Goal: Task Accomplishment & Management: Use online tool/utility

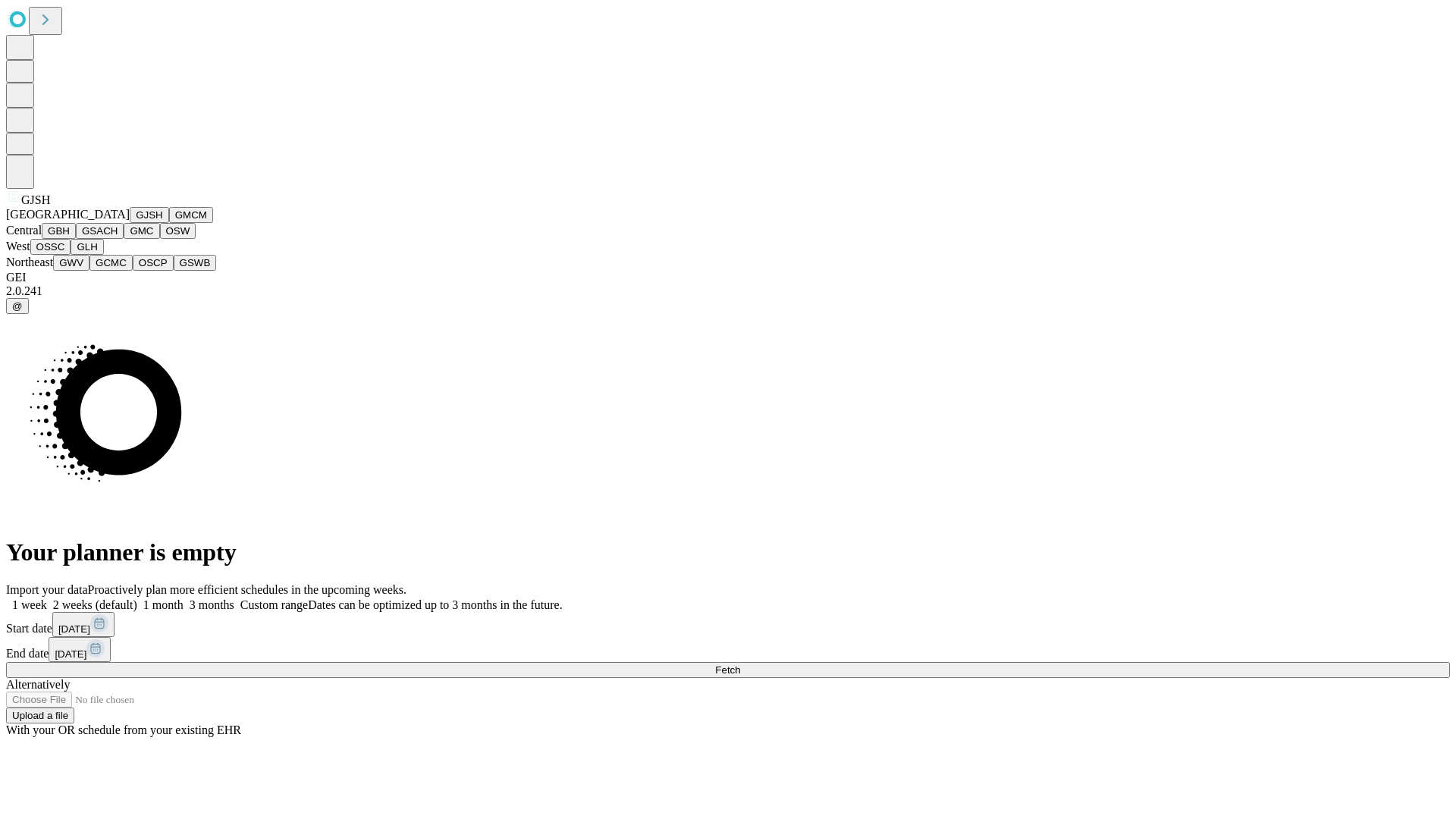
click at [130, 223] on button "GJSH" at bounding box center [149, 215] width 40 height 16
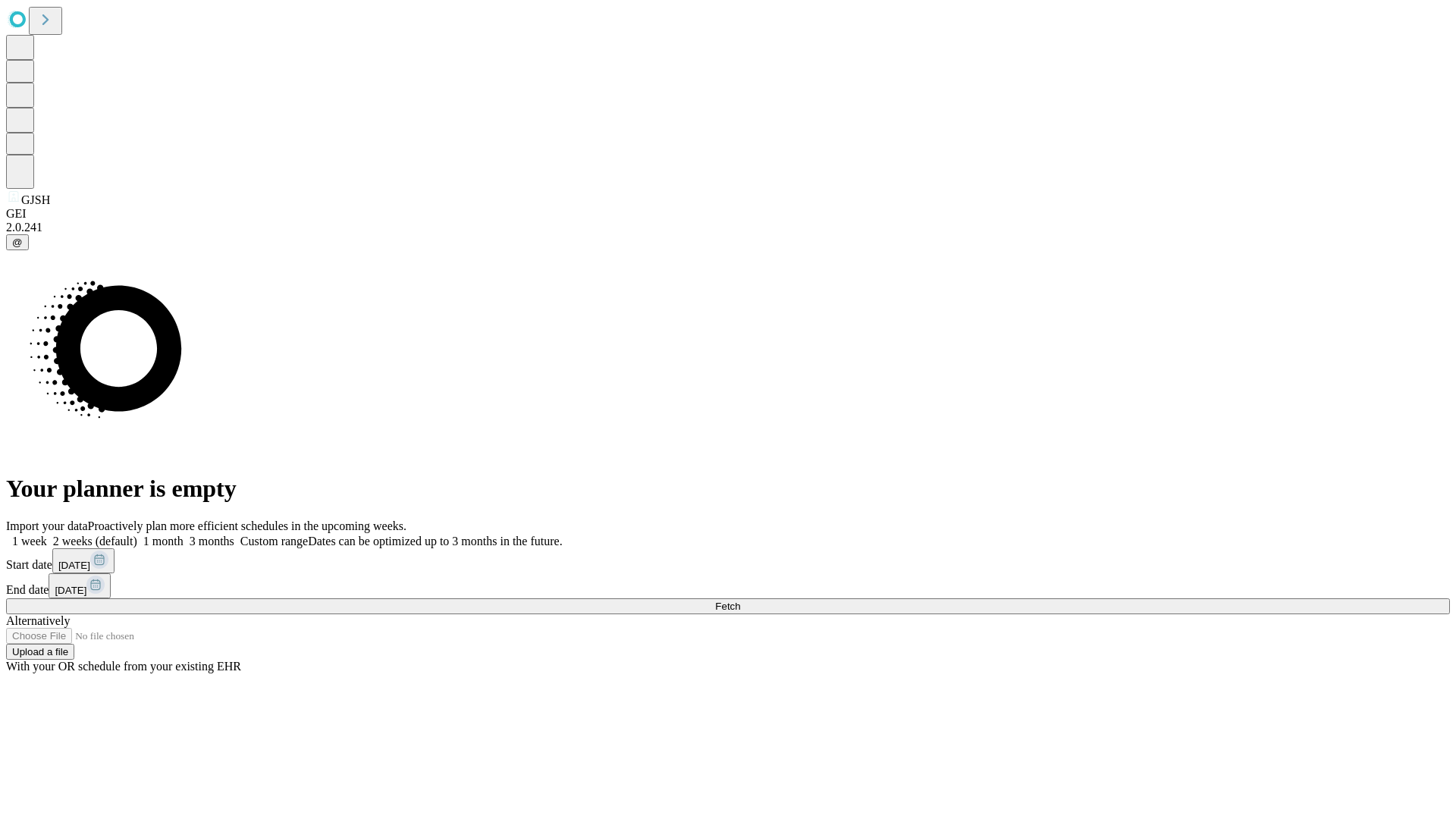
click at [138, 535] on label "2 weeks (default)" at bounding box center [92, 541] width 90 height 13
click at [740, 601] on span "Fetch" at bounding box center [728, 607] width 25 height 12
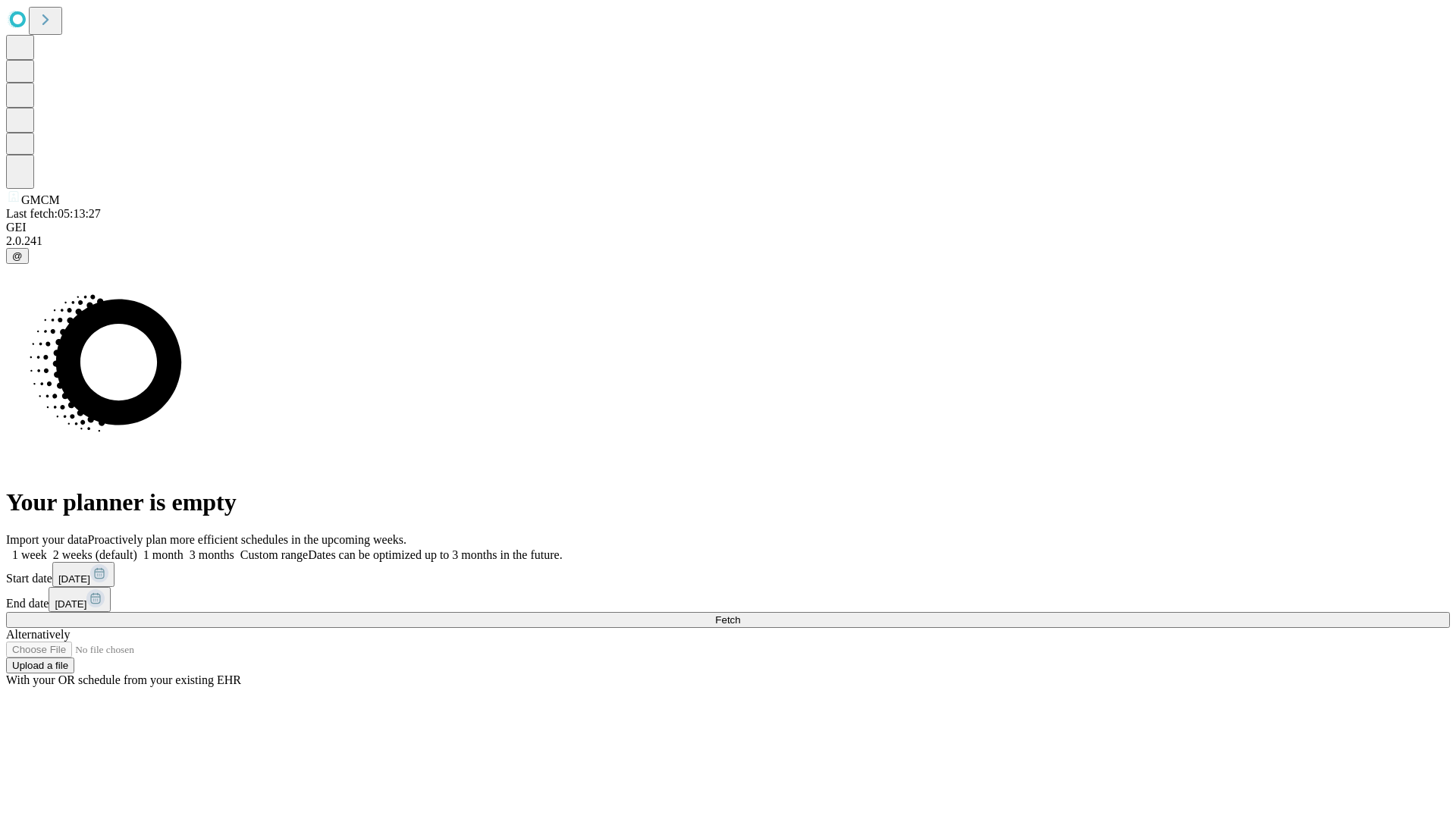
click at [138, 549] on label "2 weeks (default)" at bounding box center [92, 554] width 90 height 13
click at [740, 614] on span "Fetch" at bounding box center [728, 620] width 25 height 12
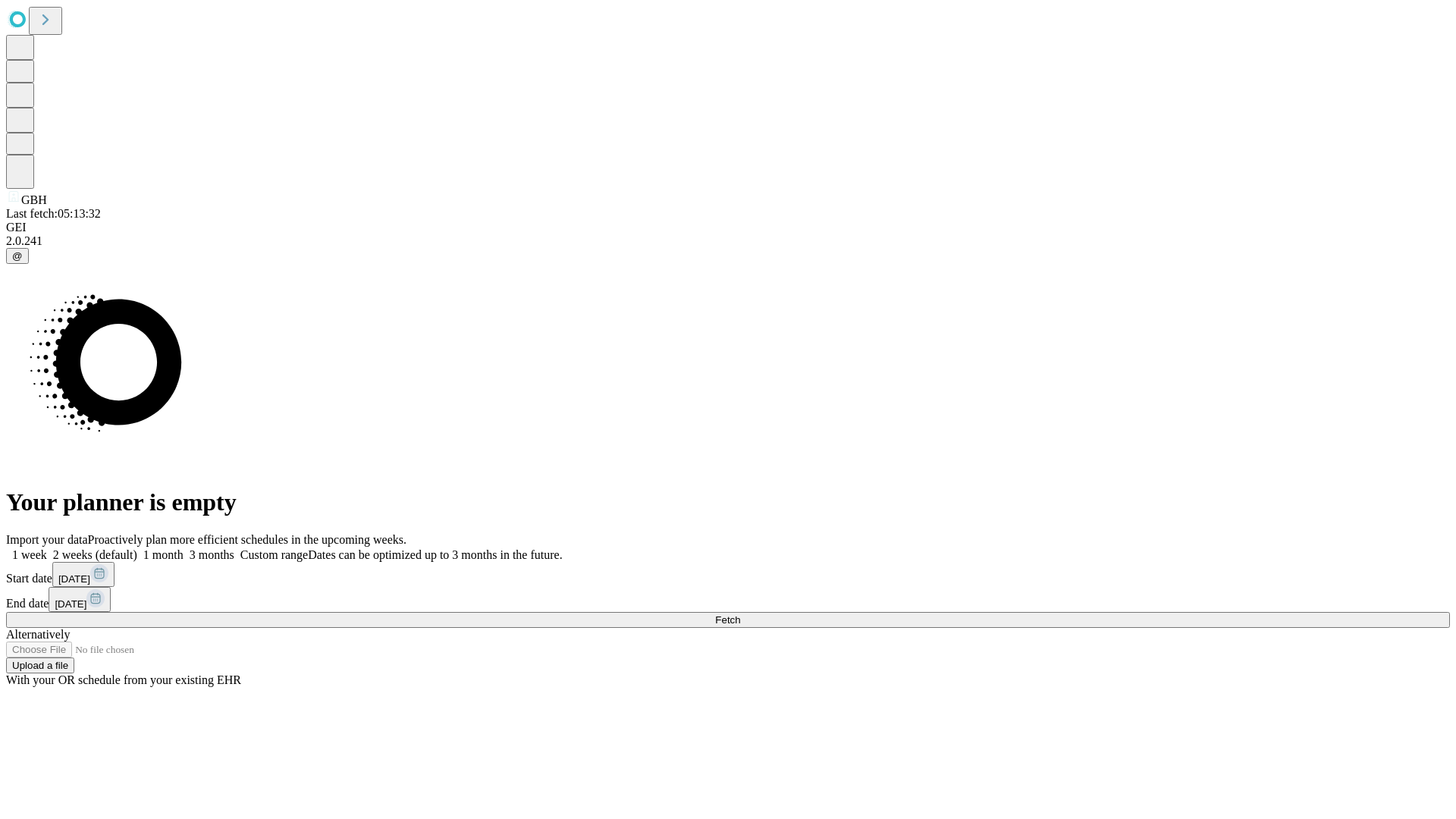
click at [138, 549] on label "2 weeks (default)" at bounding box center [92, 554] width 90 height 13
click at [740, 614] on span "Fetch" at bounding box center [728, 620] width 25 height 12
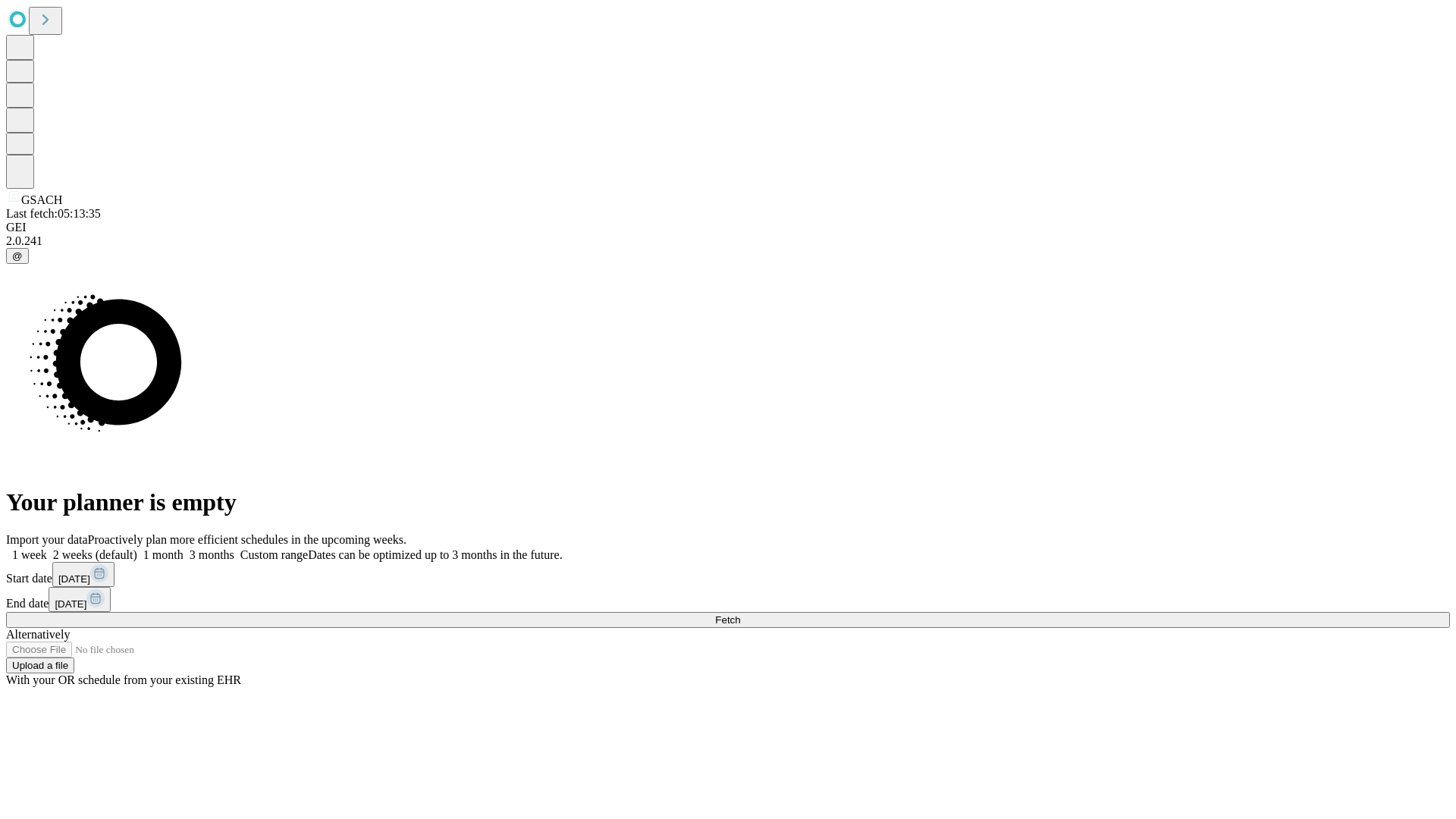
click at [740, 614] on span "Fetch" at bounding box center [728, 620] width 25 height 12
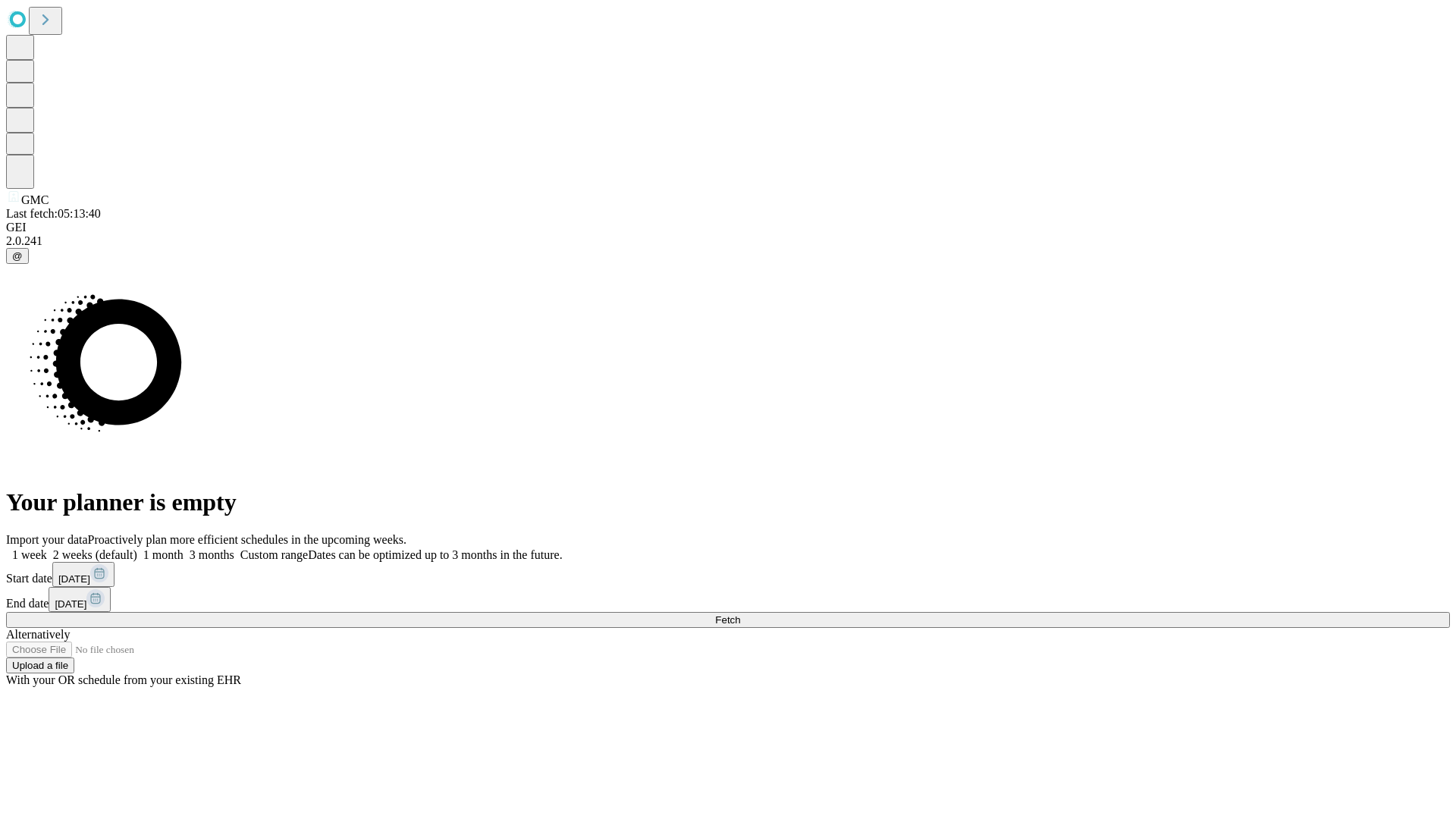
click at [138, 549] on label "2 weeks (default)" at bounding box center [92, 554] width 90 height 13
click at [740, 614] on span "Fetch" at bounding box center [728, 620] width 25 height 12
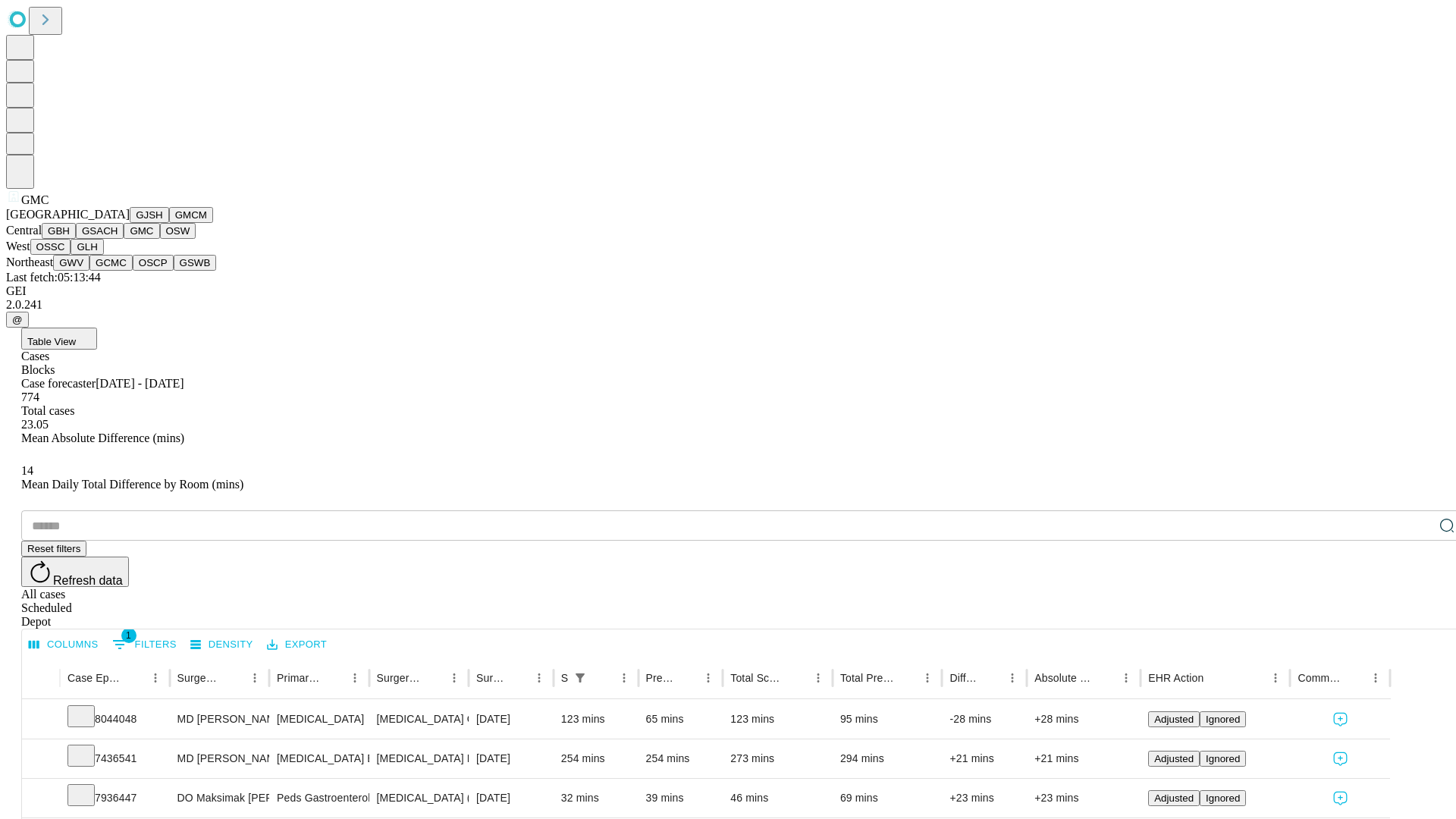
click at [160, 239] on button "OSW" at bounding box center [178, 231] width 37 height 16
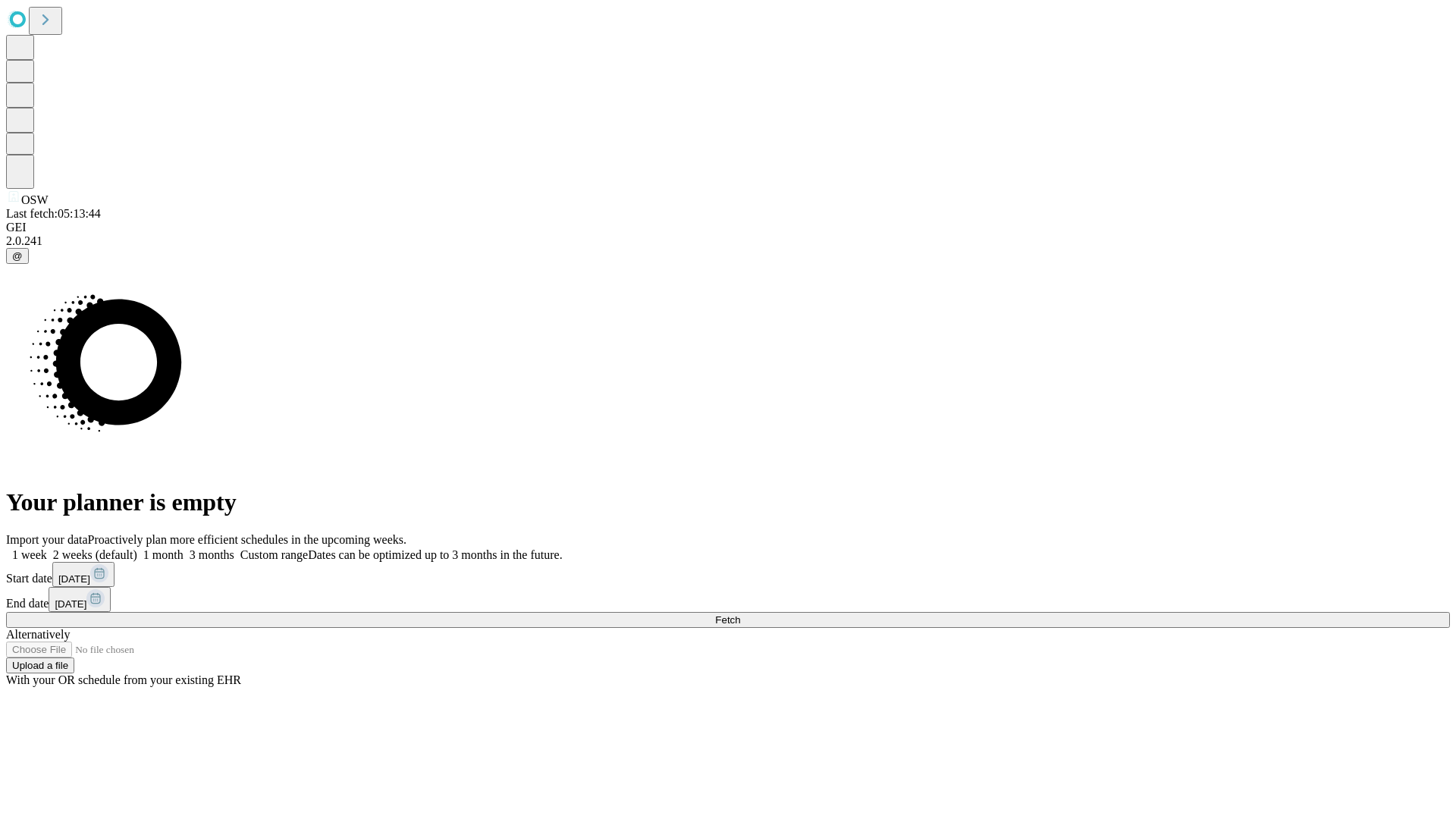
click at [138, 549] on label "2 weeks (default)" at bounding box center [92, 554] width 90 height 13
click at [740, 614] on span "Fetch" at bounding box center [728, 620] width 25 height 12
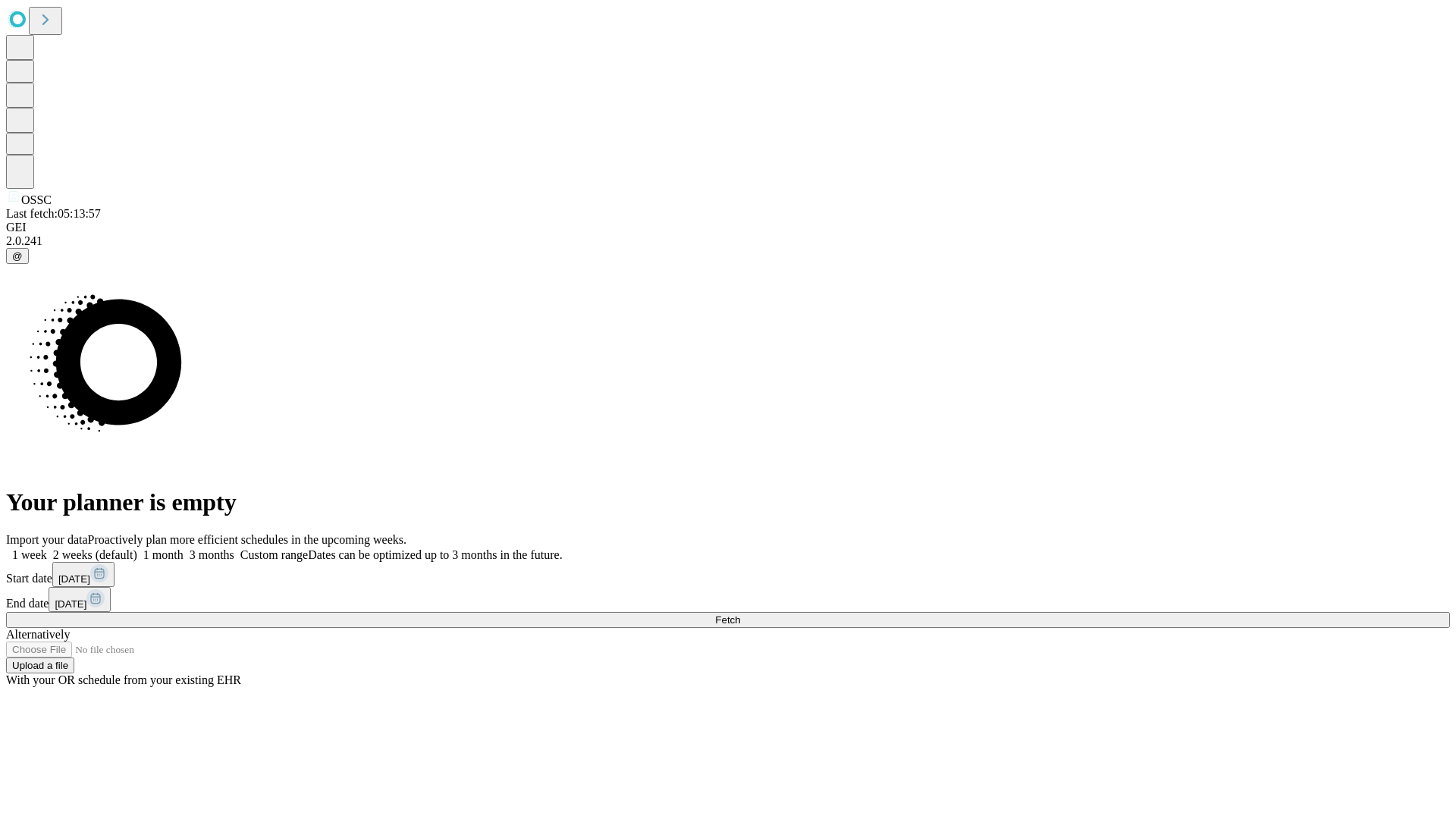
click at [138, 549] on label "2 weeks (default)" at bounding box center [92, 554] width 90 height 13
click at [740, 614] on span "Fetch" at bounding box center [728, 620] width 25 height 12
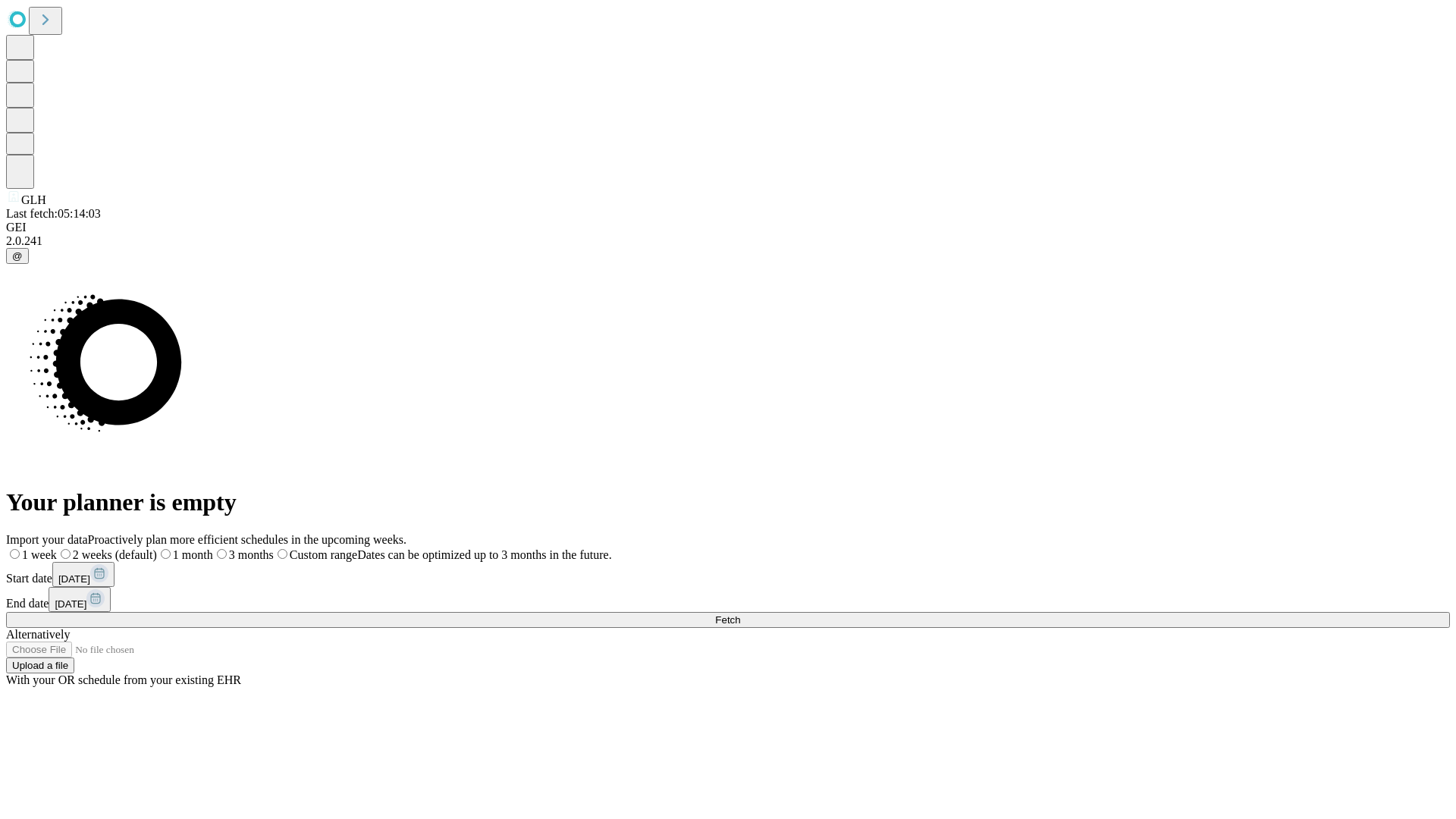
click at [157, 549] on label "2 weeks (default)" at bounding box center [107, 554] width 100 height 13
click at [740, 614] on span "Fetch" at bounding box center [728, 620] width 25 height 12
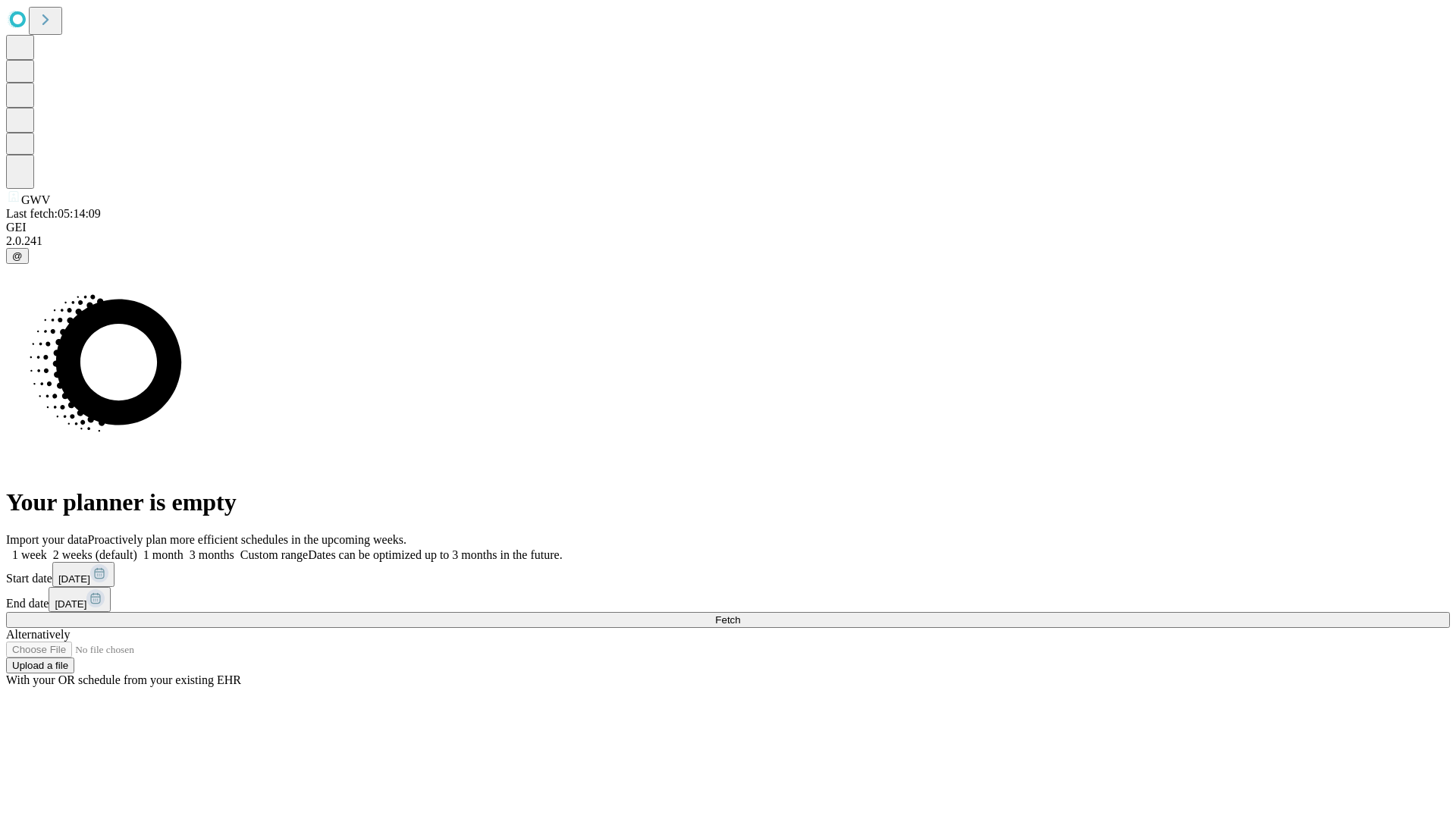
click at [138, 549] on label "2 weeks (default)" at bounding box center [92, 554] width 90 height 13
click at [740, 614] on span "Fetch" at bounding box center [728, 620] width 25 height 12
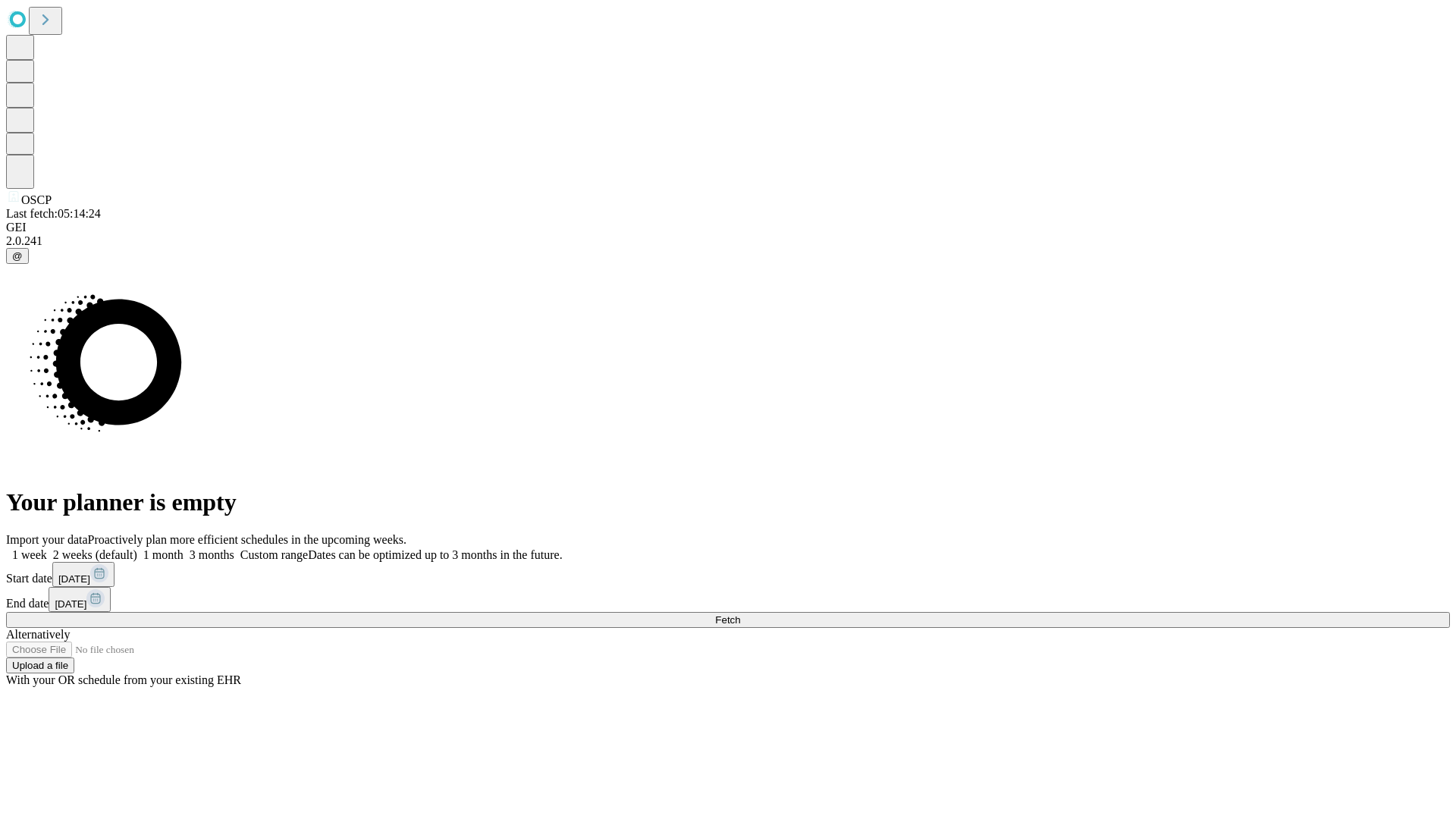
click at [138, 549] on label "2 weeks (default)" at bounding box center [92, 554] width 90 height 13
click at [740, 614] on span "Fetch" at bounding box center [728, 620] width 25 height 12
